Goal: Communication & Community: Answer question/provide support

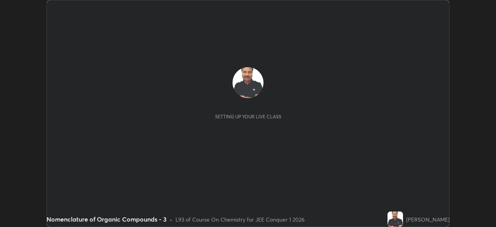
scroll to position [227, 496]
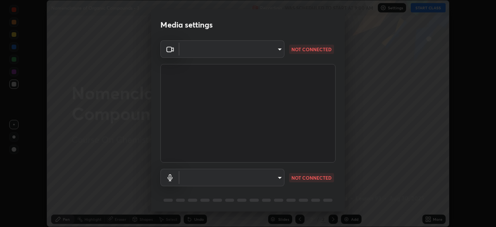
type input "5b0ce39d11be3a435715daab6ad7fa25508616855f5d18a60cdf0faa8df0ce2b"
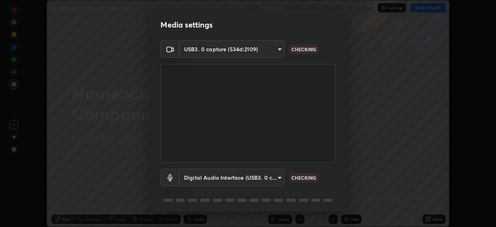
scroll to position [28, 0]
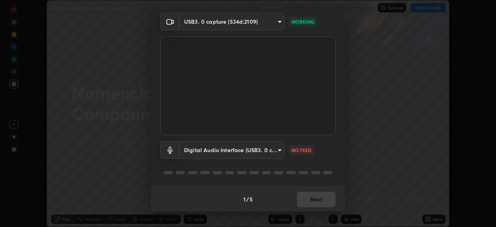
click at [278, 149] on body "Erase all Nomenclature of Organic Compounds - 3 Recording WAS SCHEDULED TO STAR…" at bounding box center [248, 113] width 496 height 227
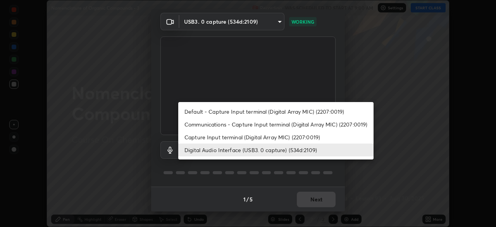
click at [274, 140] on li "Capture Input terminal (Digital Array MIC) (2207:0019)" at bounding box center [275, 137] width 195 height 13
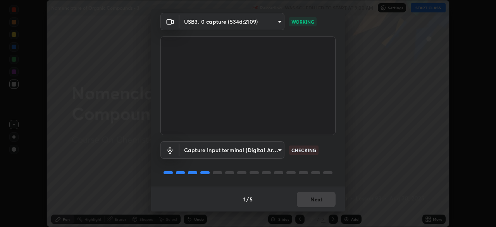
click at [279, 151] on body "Erase all Nomenclature of Organic Compounds - 3 Recording WAS SCHEDULED TO STAR…" at bounding box center [248, 113] width 496 height 227
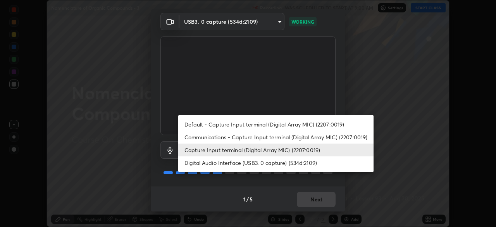
click at [269, 165] on li "Digital Audio Interface (USB3. 0 capture) (534d:2109)" at bounding box center [275, 162] width 195 height 13
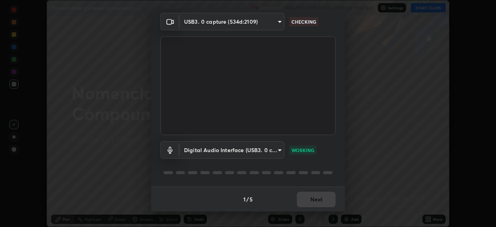
click at [277, 151] on body "Erase all Nomenclature of Organic Compounds - 3 Recording WAS SCHEDULED TO STAR…" at bounding box center [248, 113] width 496 height 227
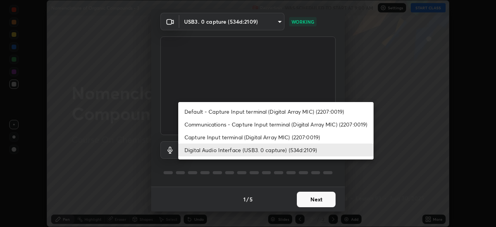
click at [268, 137] on li "Capture Input terminal (Digital Array MIC) (2207:0019)" at bounding box center [275, 137] width 195 height 13
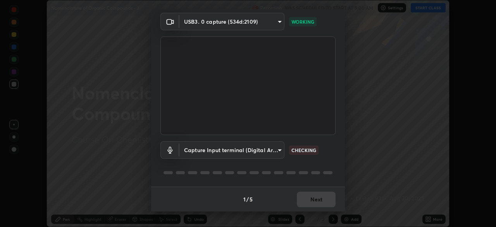
click at [277, 150] on body "Erase all Nomenclature of Organic Compounds - 3 Recording WAS SCHEDULED TO STAR…" at bounding box center [248, 113] width 496 height 227
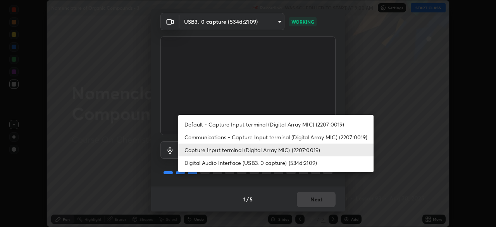
click at [263, 162] on li "Digital Audio Interface (USB3. 0 capture) (534d:2109)" at bounding box center [275, 162] width 195 height 13
type input "71fed962e4479aa471978983e502007eb62408f3e4339a7e0acd8532d65ddef6"
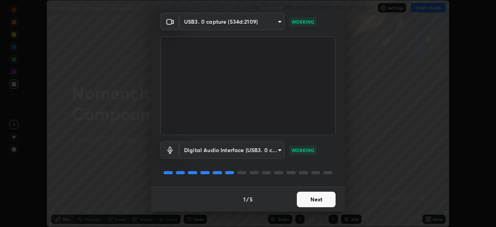
click at [310, 200] on button "Next" at bounding box center [316, 198] width 39 height 15
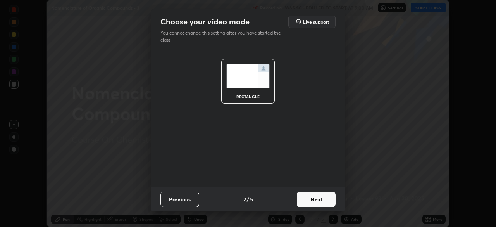
scroll to position [0, 0]
click at [312, 197] on button "Next" at bounding box center [316, 198] width 39 height 15
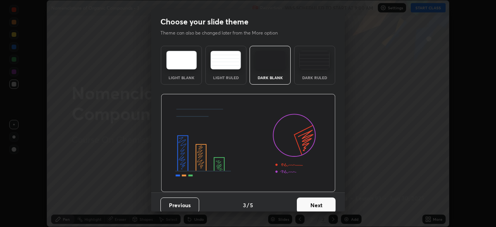
click at [313, 203] on button "Next" at bounding box center [316, 204] width 39 height 15
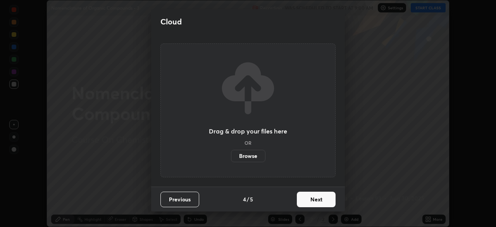
click at [315, 201] on button "Next" at bounding box center [316, 198] width 39 height 15
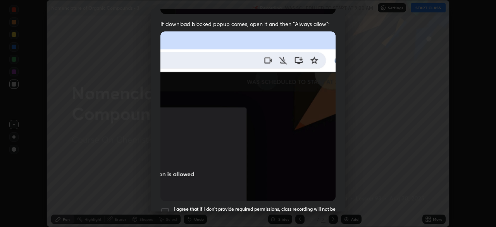
scroll to position [166, 0]
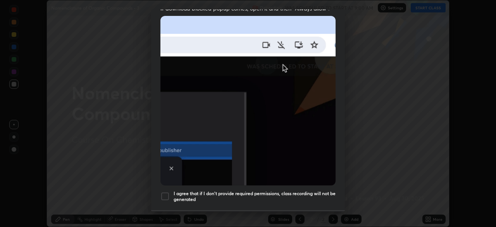
click at [161, 195] on div at bounding box center [164, 195] width 9 height 9
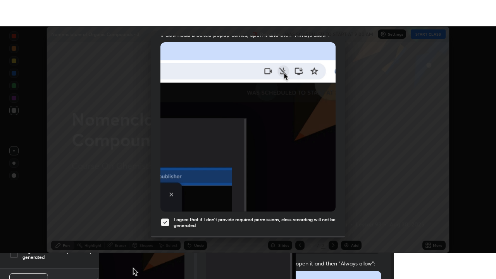
scroll to position [186, 0]
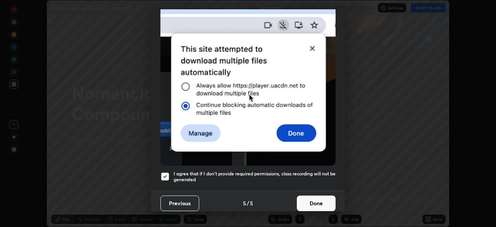
click at [311, 201] on button "Done" at bounding box center [316, 202] width 39 height 15
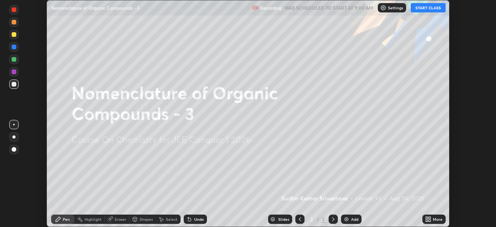
click at [423, 9] on button "START CLASS" at bounding box center [428, 7] width 35 height 9
click at [420, 7] on button "START CLASS" at bounding box center [428, 7] width 35 height 9
click at [427, 219] on icon at bounding box center [427, 220] width 2 height 2
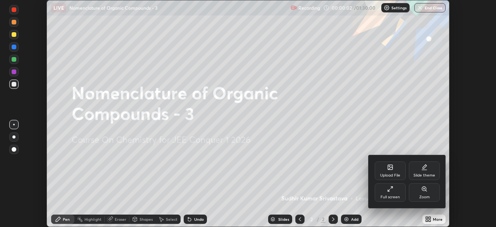
click at [388, 191] on icon at bounding box center [389, 190] width 2 height 2
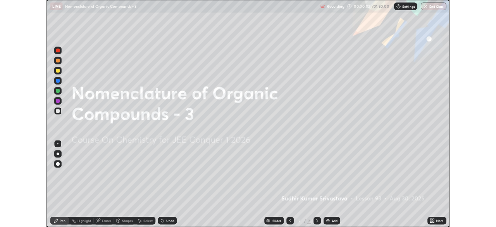
scroll to position [279, 496]
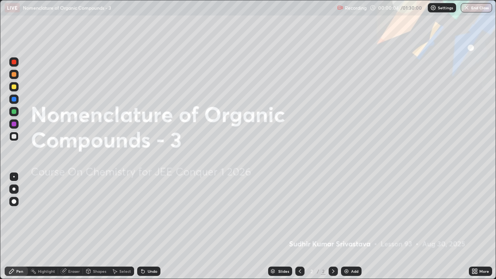
click at [350, 226] on div "Add" at bounding box center [351, 271] width 21 height 9
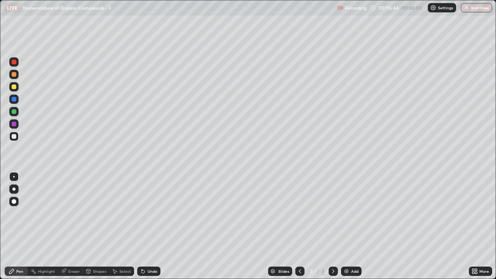
click at [74, 226] on div "Eraser" at bounding box center [74, 271] width 12 height 4
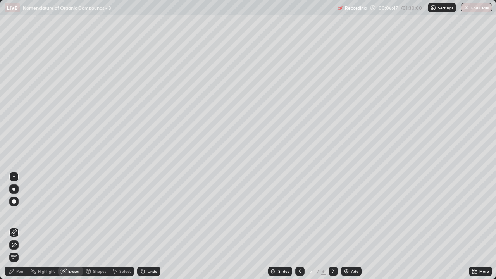
click at [21, 226] on div "Pen" at bounding box center [19, 271] width 7 height 4
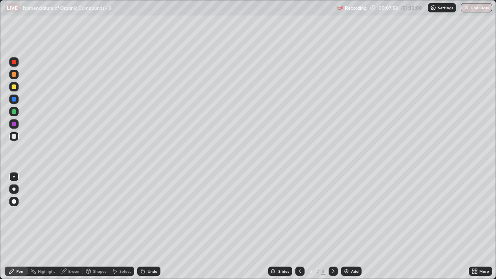
click at [353, 226] on div "Add" at bounding box center [354, 271] width 7 height 4
click at [356, 226] on div "Add" at bounding box center [354, 271] width 7 height 4
click at [73, 226] on div "Eraser" at bounding box center [74, 271] width 12 height 4
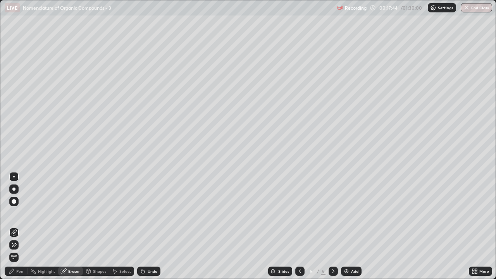
click at [20, 226] on div "Pen" at bounding box center [19, 271] width 7 height 4
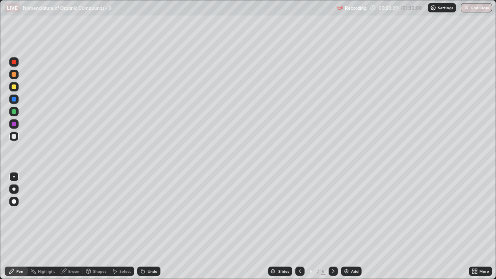
click at [353, 226] on div "Add" at bounding box center [354, 271] width 7 height 4
click at [73, 226] on div "Eraser" at bounding box center [74, 271] width 12 height 4
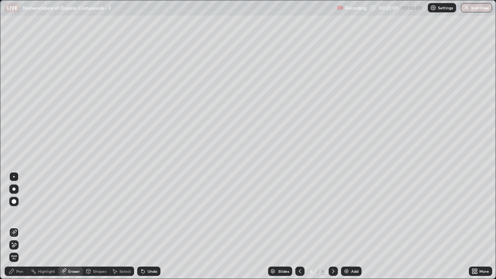
click at [18, 226] on div "Pen" at bounding box center [19, 271] width 7 height 4
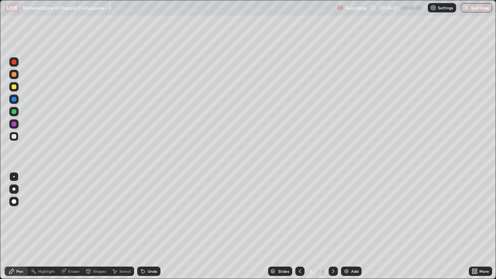
click at [352, 226] on div "Add" at bounding box center [354, 271] width 7 height 4
click at [79, 226] on div "Eraser" at bounding box center [70, 270] width 25 height 15
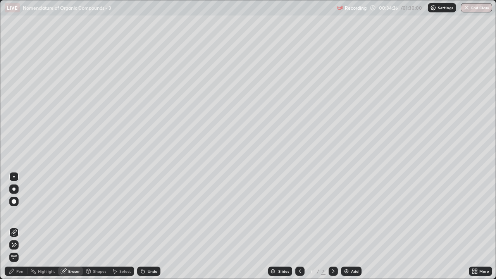
click at [24, 226] on div "Pen" at bounding box center [16, 271] width 23 height 9
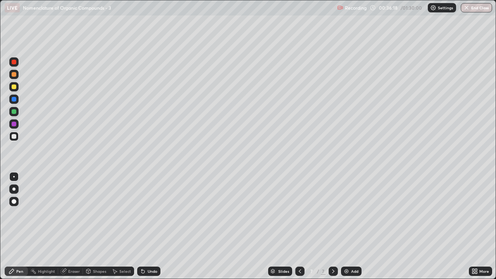
click at [73, 226] on div "Eraser" at bounding box center [74, 271] width 12 height 4
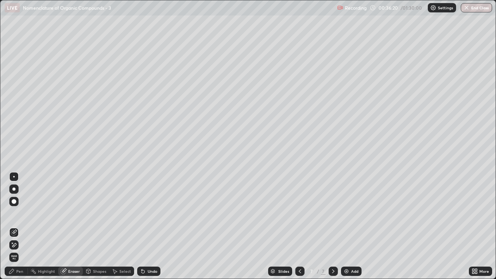
click at [19, 226] on div "Pen" at bounding box center [19, 271] width 7 height 4
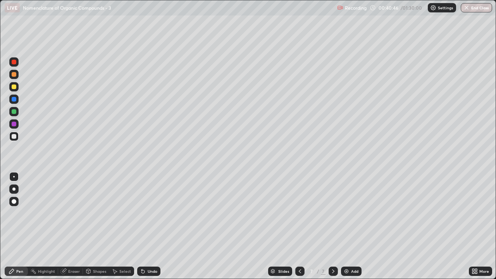
click at [354, 226] on div "Add" at bounding box center [351, 271] width 21 height 9
click at [353, 226] on div "Add" at bounding box center [354, 271] width 7 height 4
click at [354, 226] on div "Add" at bounding box center [354, 271] width 7 height 4
click at [73, 226] on div "Eraser" at bounding box center [74, 271] width 12 height 4
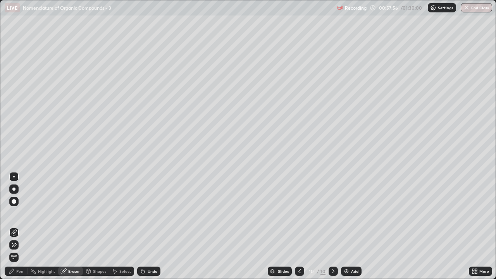
click at [21, 226] on div "Pen" at bounding box center [19, 271] width 7 height 4
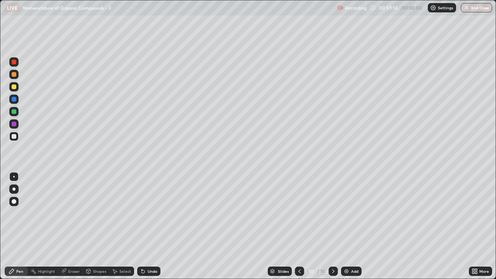
click at [77, 226] on div "Eraser" at bounding box center [70, 271] width 25 height 9
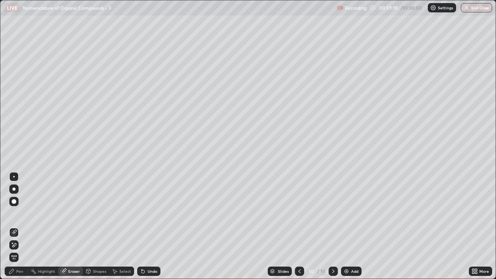
click at [22, 226] on div "Pen" at bounding box center [16, 271] width 23 height 9
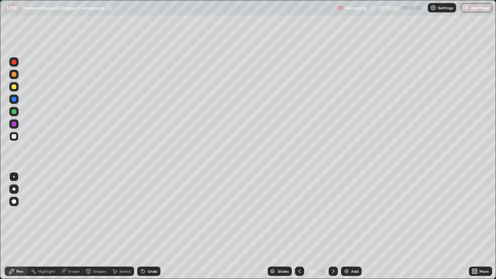
click at [355, 226] on div "Add" at bounding box center [351, 271] width 21 height 9
click at [352, 226] on div "Add" at bounding box center [354, 271] width 7 height 4
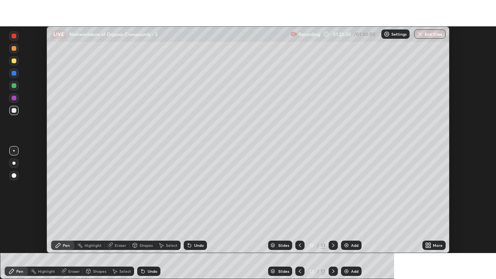
scroll to position [38521, 38251]
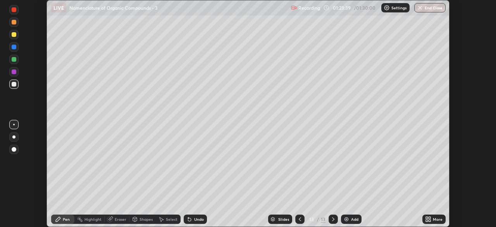
click at [429, 218] on icon at bounding box center [430, 218] width 2 height 2
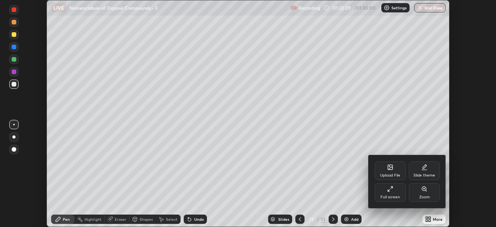
click at [389, 188] on icon at bounding box center [390, 189] width 6 height 6
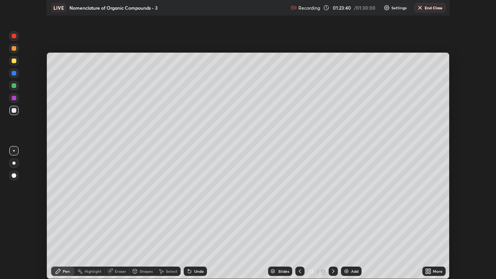
scroll to position [279, 496]
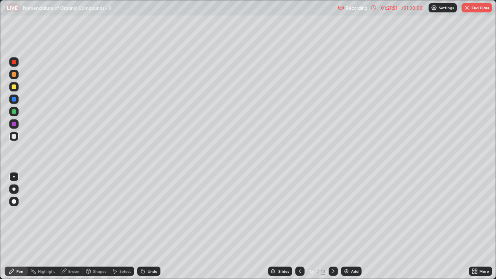
click at [352, 226] on div "Add" at bounding box center [354, 271] width 7 height 4
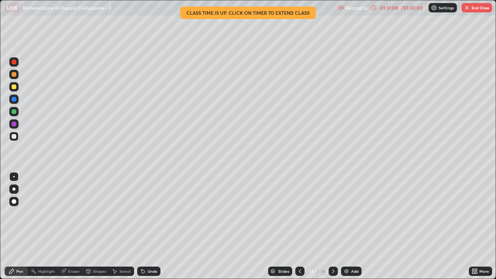
click at [74, 226] on div "Eraser" at bounding box center [74, 271] width 12 height 4
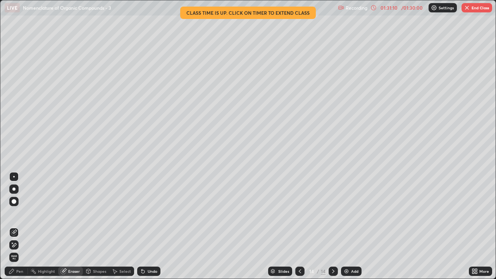
click at [20, 226] on div "Pen" at bounding box center [19, 271] width 7 height 4
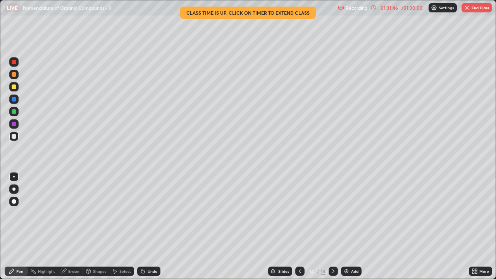
click at [298, 226] on icon at bounding box center [300, 271] width 6 height 6
click at [331, 226] on icon at bounding box center [333, 271] width 6 height 6
click at [333, 226] on icon at bounding box center [333, 271] width 6 height 6
click at [334, 226] on icon at bounding box center [333, 271] width 6 height 6
click at [322, 226] on div "14" at bounding box center [323, 271] width 5 height 7
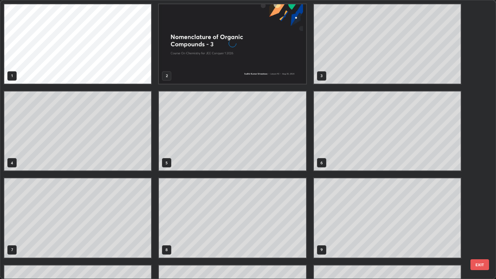
click at [333, 226] on div "1 2 3 4 5 6 7 8 9 10 11 12 13 14" at bounding box center [241, 139] width 482 height 278
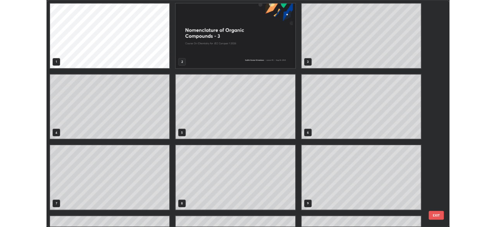
scroll to position [276, 491]
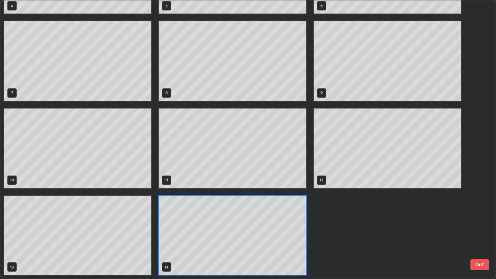
click at [330, 226] on div "1 2 3 4 5 6 7 8 9 10 11 12 13 14" at bounding box center [232, 60] width 464 height 435
click at [332, 226] on div "1 2 3 4 5 6 7 8 9 10 11 12 13 14" at bounding box center [232, 60] width 464 height 435
click at [336, 226] on div "1 2 3 4 5 6 7 8 9 10 11 12 13 14" at bounding box center [232, 60] width 464 height 435
click at [329, 226] on div "1 2 3 4 5 6 7 8 9 10 11 12 13 14" at bounding box center [232, 60] width 464 height 435
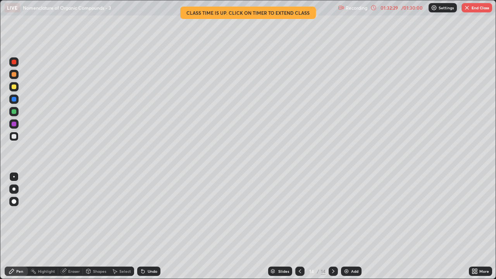
click at [331, 226] on icon at bounding box center [333, 271] width 6 height 6
click at [353, 226] on div "Add" at bounding box center [354, 271] width 7 height 4
click at [72, 226] on div "Eraser" at bounding box center [74, 271] width 12 height 4
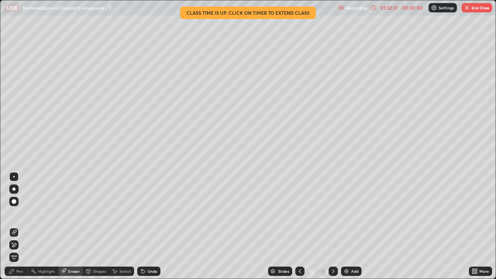
click at [20, 226] on div "Pen" at bounding box center [19, 271] width 7 height 4
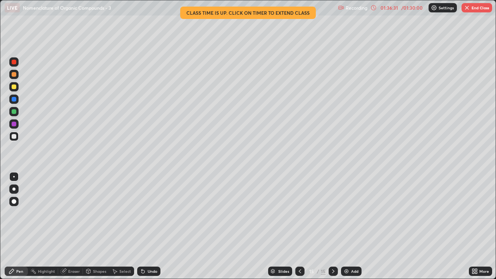
click at [470, 9] on button "End Class" at bounding box center [476, 7] width 31 height 9
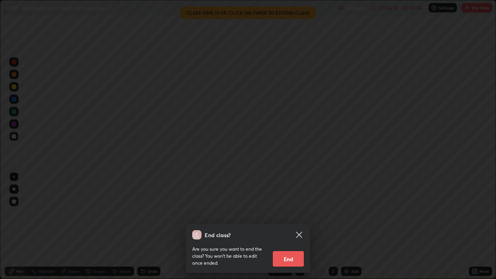
click at [283, 226] on button "End" at bounding box center [288, 258] width 31 height 15
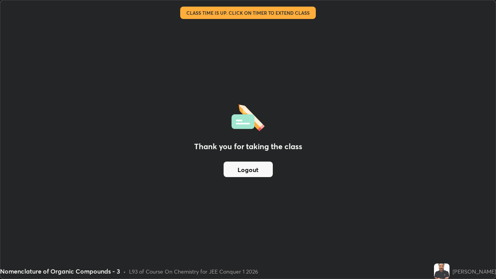
click at [255, 169] on button "Logout" at bounding box center [248, 169] width 49 height 15
click at [252, 172] on button "Logout" at bounding box center [248, 169] width 49 height 15
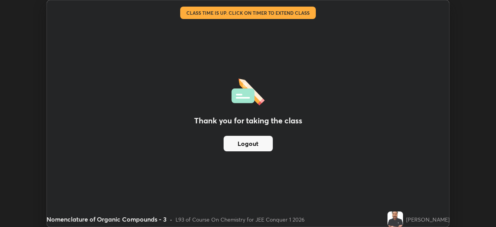
scroll to position [38521, 38251]
